Goal: Transaction & Acquisition: Purchase product/service

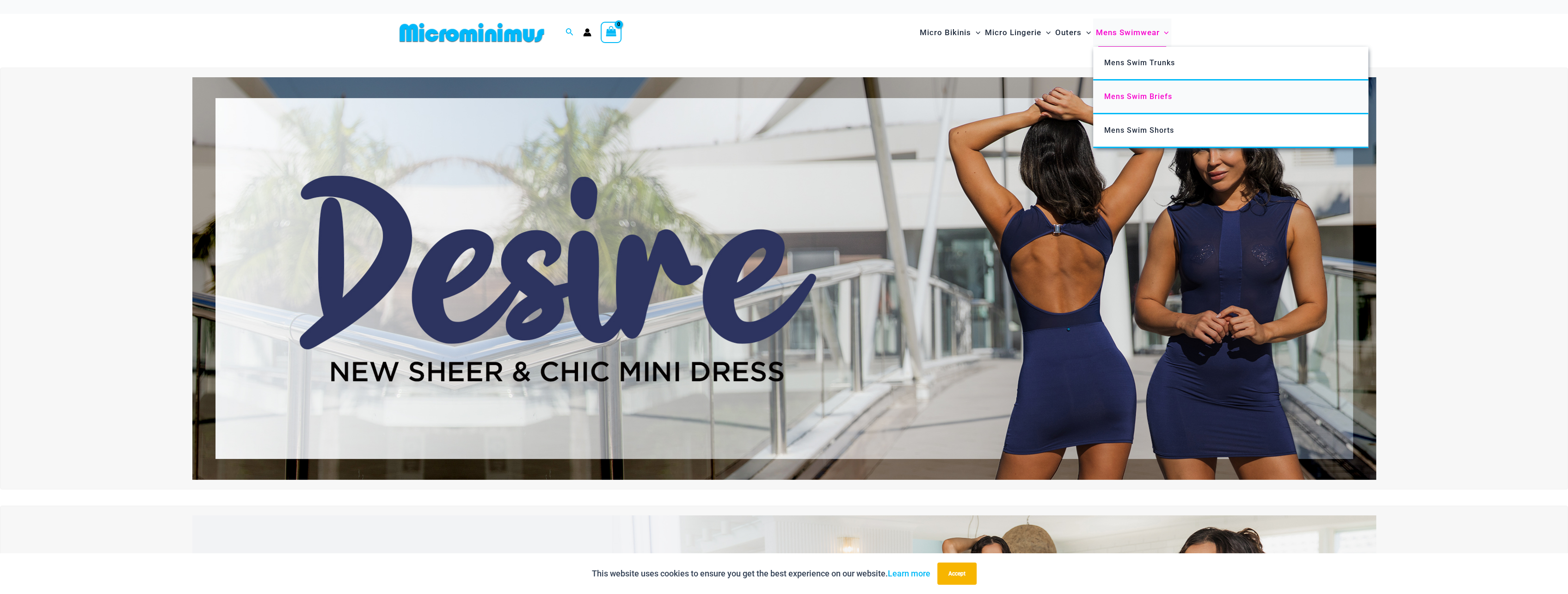
click at [1137, 94] on span "Mens Swim Briefs" at bounding box center [1138, 97] width 68 height 9
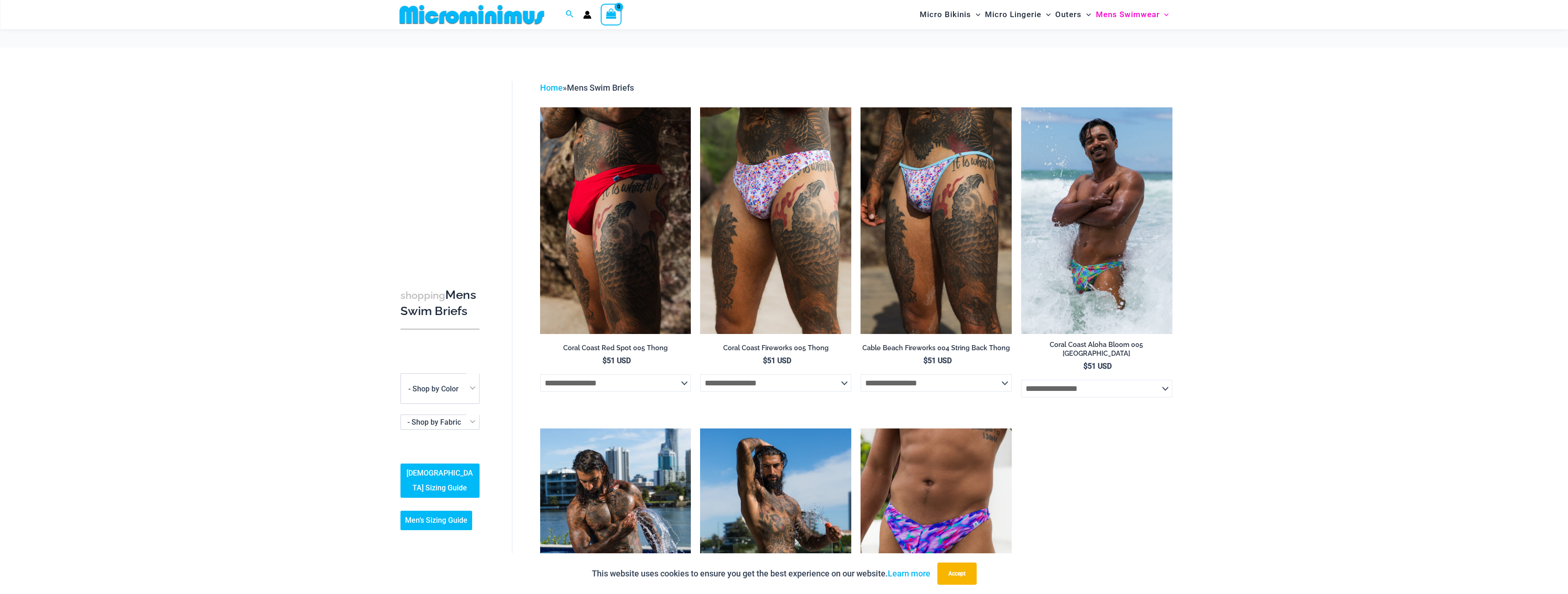
scroll to position [39, 0]
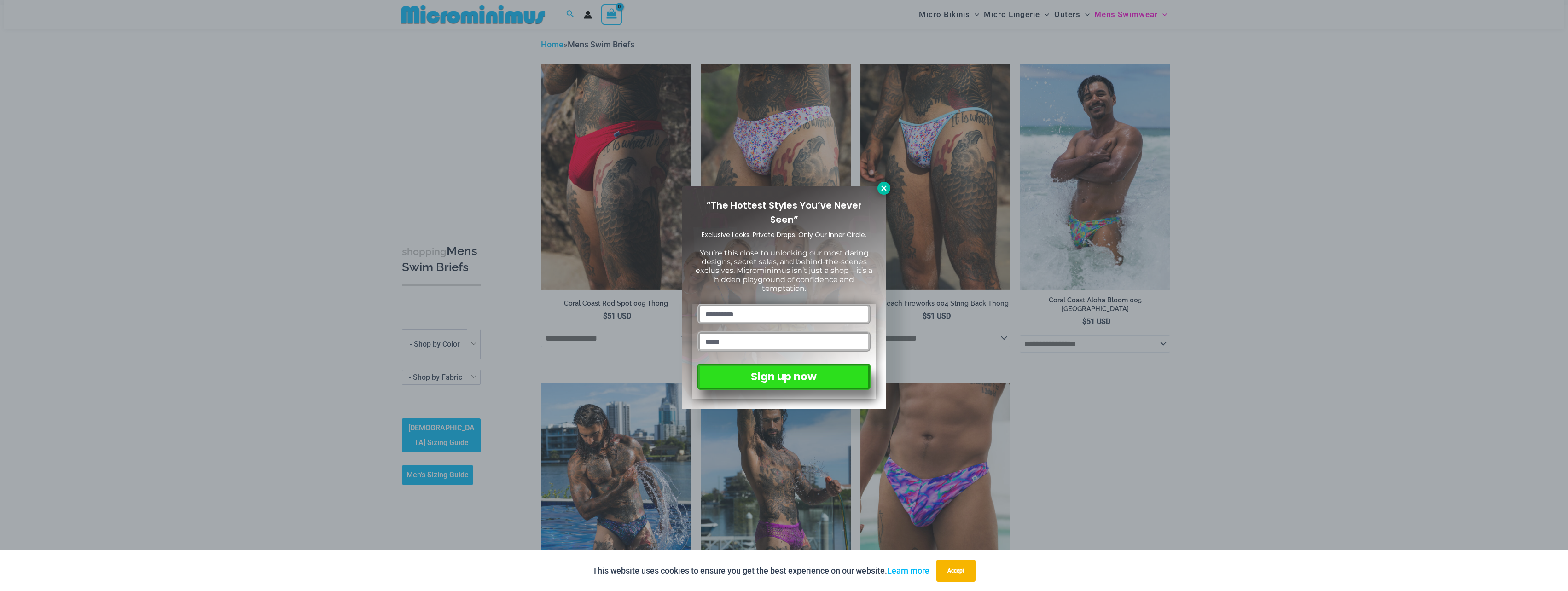
click at [885, 187] on icon at bounding box center [884, 188] width 5 height 5
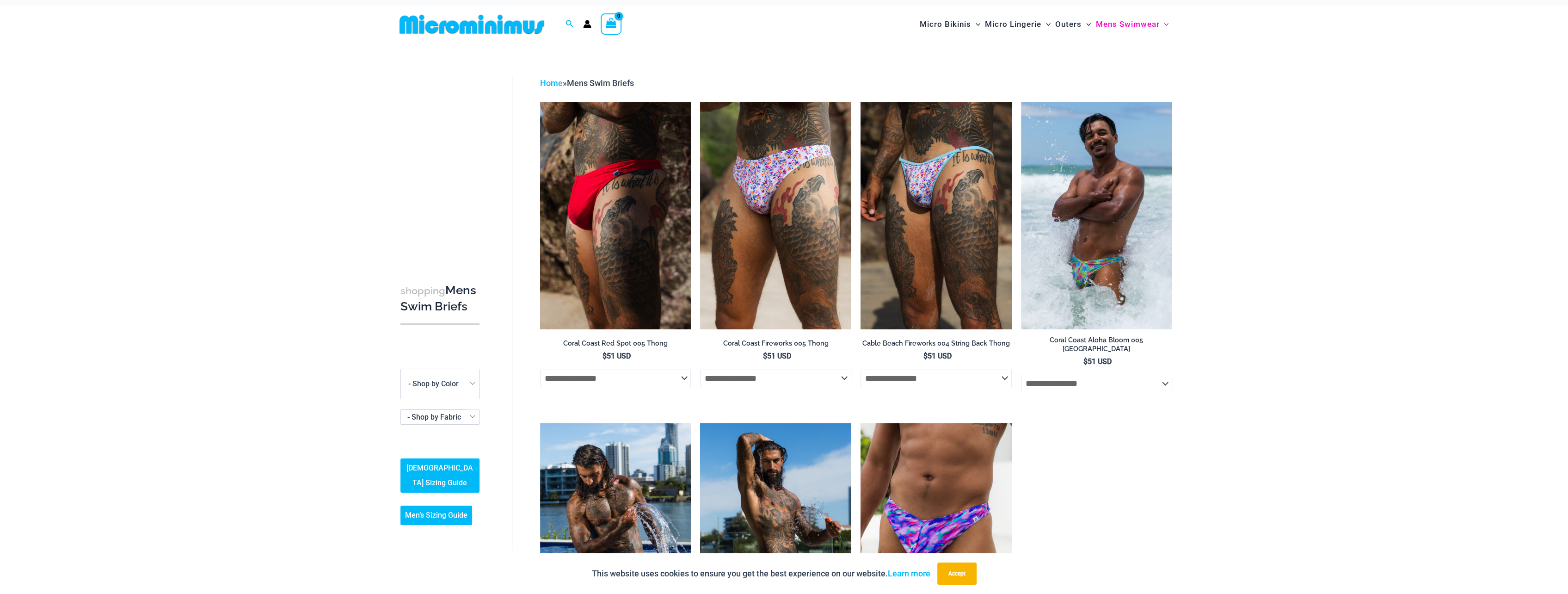
scroll to position [0, 0]
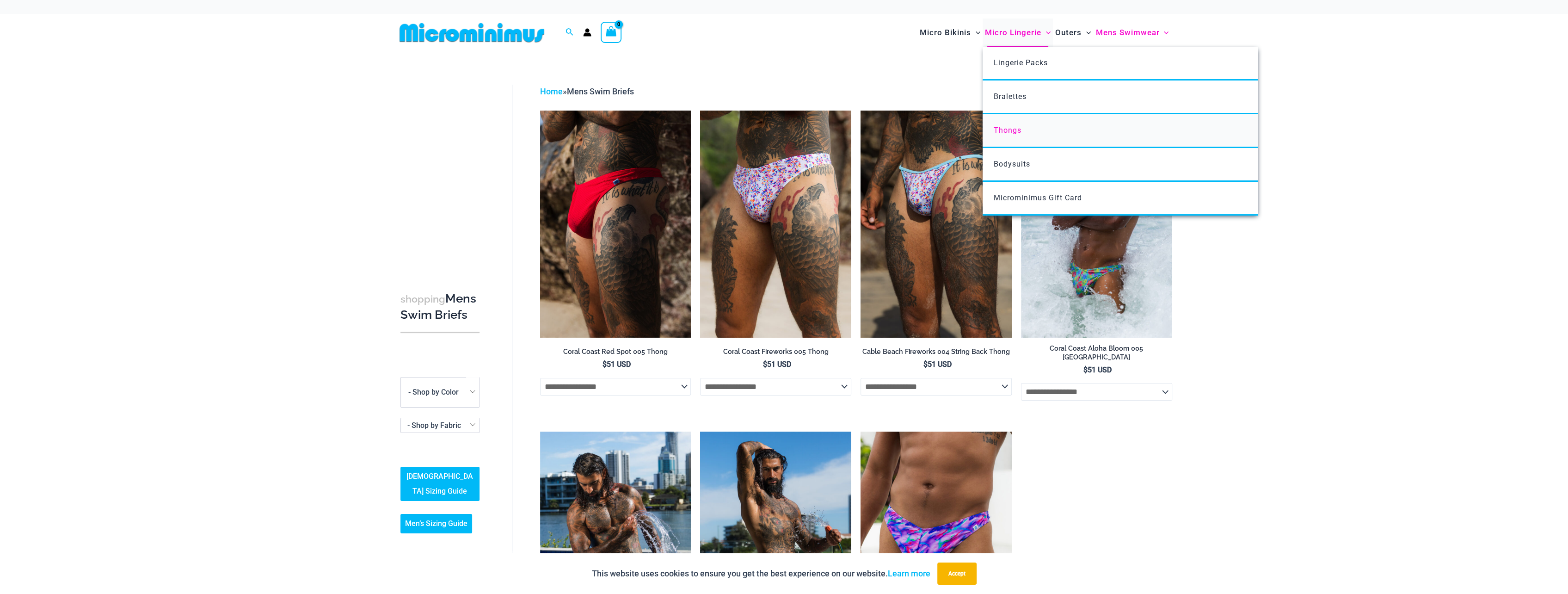
click at [1007, 128] on span "Thongs" at bounding box center [1007, 130] width 28 height 9
